Goal: Task Accomplishment & Management: Manage account settings

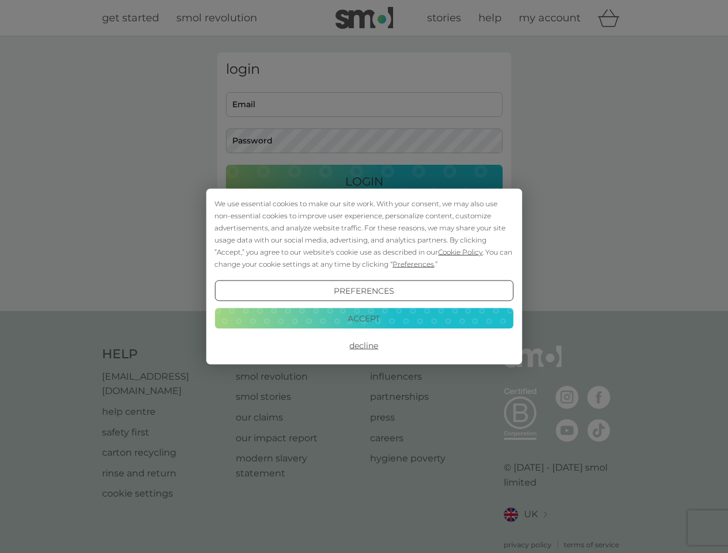
click at [460, 252] on span "Cookie Policy" at bounding box center [460, 252] width 44 height 9
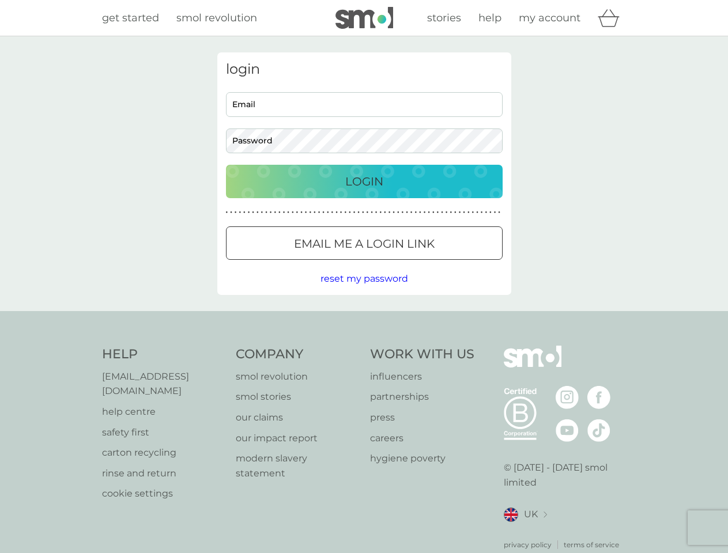
click at [412, 264] on div "login Email Password Login ● ● ● ● ● ● ● ● ● ● ● ● ● ● ● ● ● ● ● ● ● ● ● ● ● ● …" at bounding box center [364, 173] width 294 height 243
click at [364, 291] on div "login Email Password Login ● ● ● ● ● ● ● ● ● ● ● ● ● ● ● ● ● ● ● ● ● ● ● ● ● ● …" at bounding box center [364, 173] width 294 height 243
click at [364, 346] on div "Help [EMAIL_ADDRESS][DOMAIN_NAME] help centre safety first carton recycling rin…" at bounding box center [364, 448] width 524 height 205
click at [364, 318] on div "Help [EMAIL_ADDRESS][DOMAIN_NAME] help centre safety first carton recycling rin…" at bounding box center [364, 448] width 728 height 274
